Goal: Use online tool/utility: Use online tool/utility

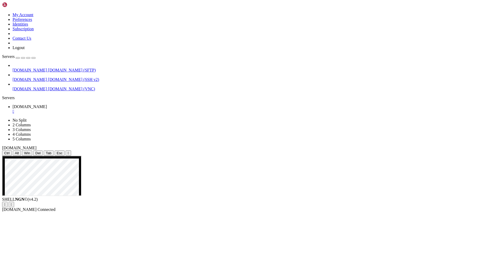
drag, startPoint x: 299, startPoint y: 337, endPoint x: 312, endPoint y: 337, distance: 13.1
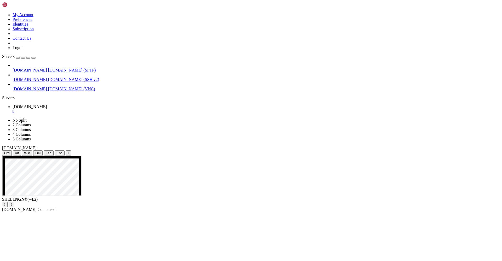
drag, startPoint x: 300, startPoint y: 345, endPoint x: 369, endPoint y: 346, distance: 68.7
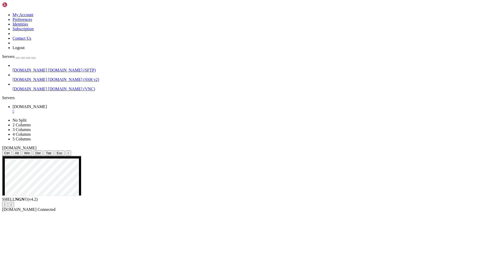
drag, startPoint x: 301, startPoint y: 348, endPoint x: 301, endPoint y: 352, distance: 3.4
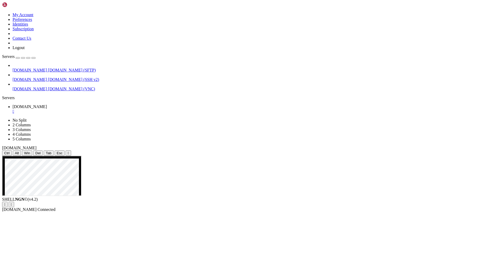
drag, startPoint x: 300, startPoint y: 346, endPoint x: 344, endPoint y: 347, distance: 45.0
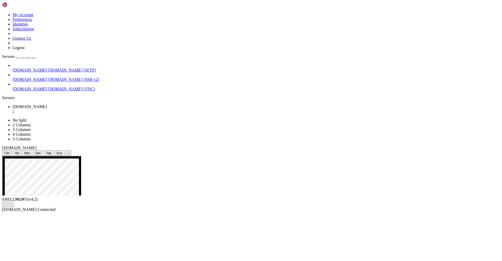
drag, startPoint x: 150, startPoint y: 306, endPoint x: 234, endPoint y: 307, distance: 83.6
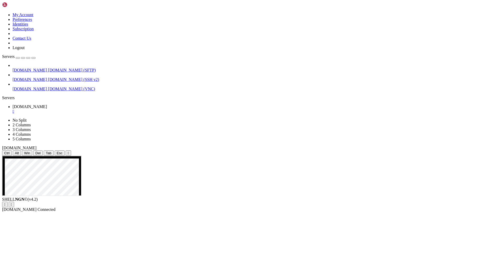
drag, startPoint x: 300, startPoint y: 345, endPoint x: 356, endPoint y: 346, distance: 56.2
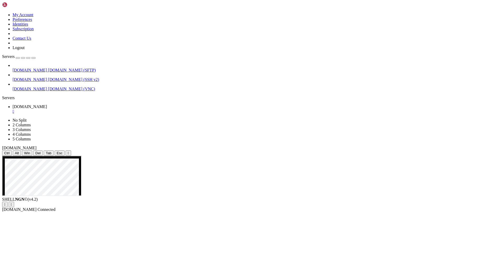
drag, startPoint x: 283, startPoint y: 346, endPoint x: 384, endPoint y: 347, distance: 101.9
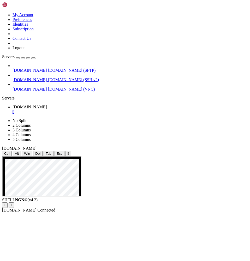
click at [69, 151] on div "" at bounding box center [68, 153] width 1 height 4
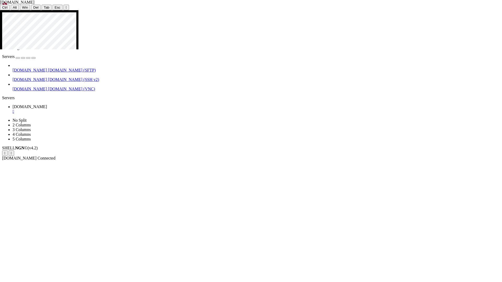
drag, startPoint x: 348, startPoint y: 231, endPoint x: 365, endPoint y: 231, distance: 17.5
drag, startPoint x: 358, startPoint y: 256, endPoint x: 455, endPoint y: 239, distance: 99.0
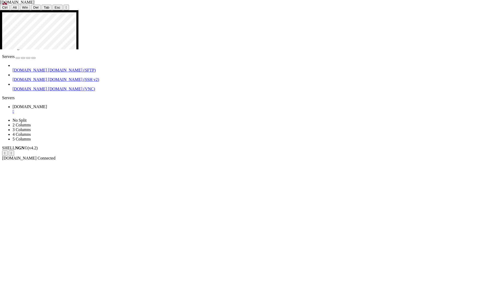
drag, startPoint x: 356, startPoint y: 239, endPoint x: 455, endPoint y: 238, distance: 99.1
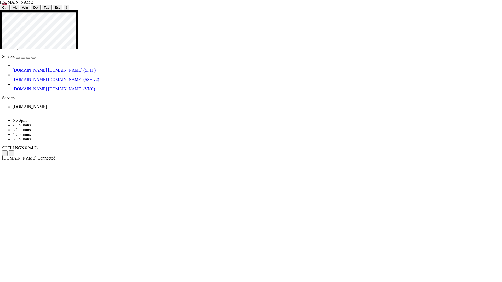
drag, startPoint x: 327, startPoint y: 231, endPoint x: 381, endPoint y: 231, distance: 54.4
drag, startPoint x: 326, startPoint y: 238, endPoint x: 350, endPoint y: 244, distance: 24.7
